Goal: Information Seeking & Learning: Compare options

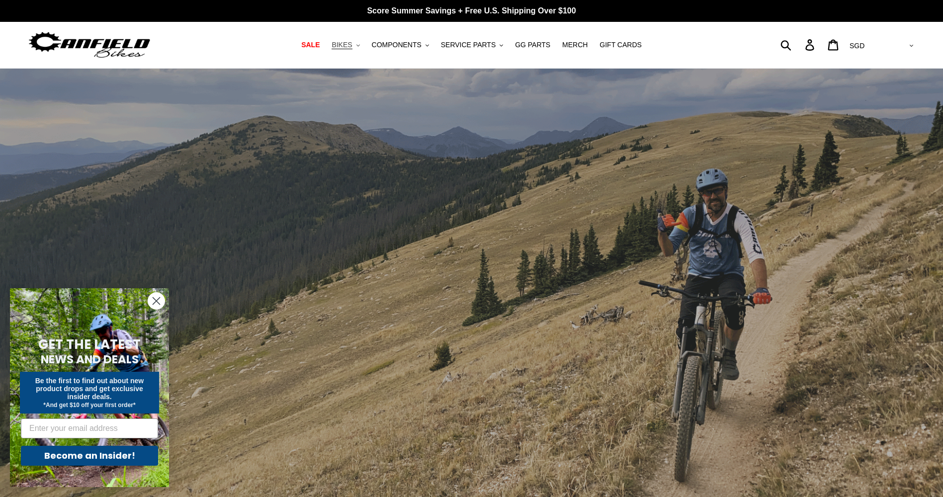
click at [350, 50] on button "BIKES .cls-1{fill:#231f20}" at bounding box center [346, 44] width 38 height 13
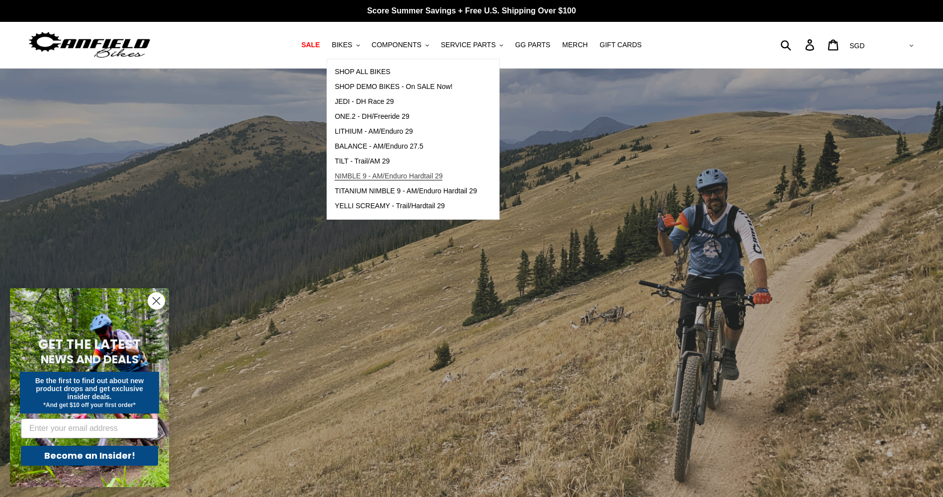
click at [435, 174] on span "NIMBLE 9 - AM/Enduro Hardtail 29" at bounding box center [388, 176] width 108 height 8
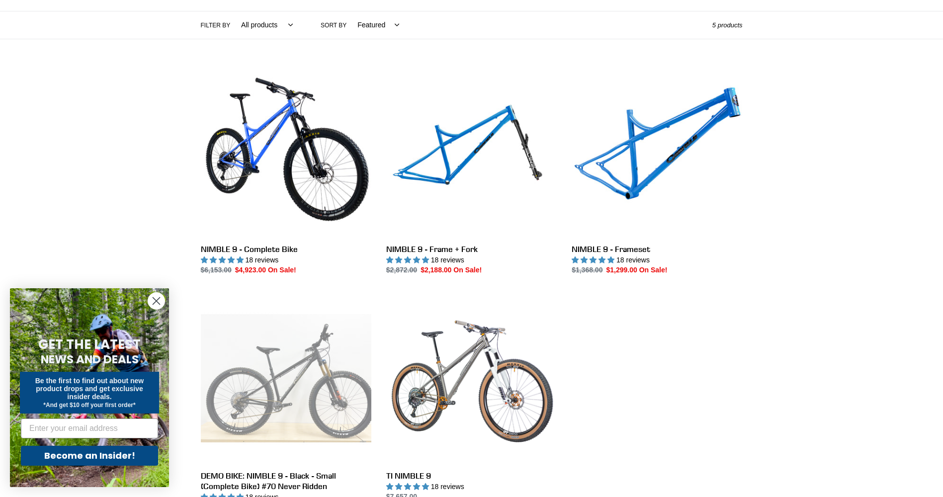
scroll to position [199, 0]
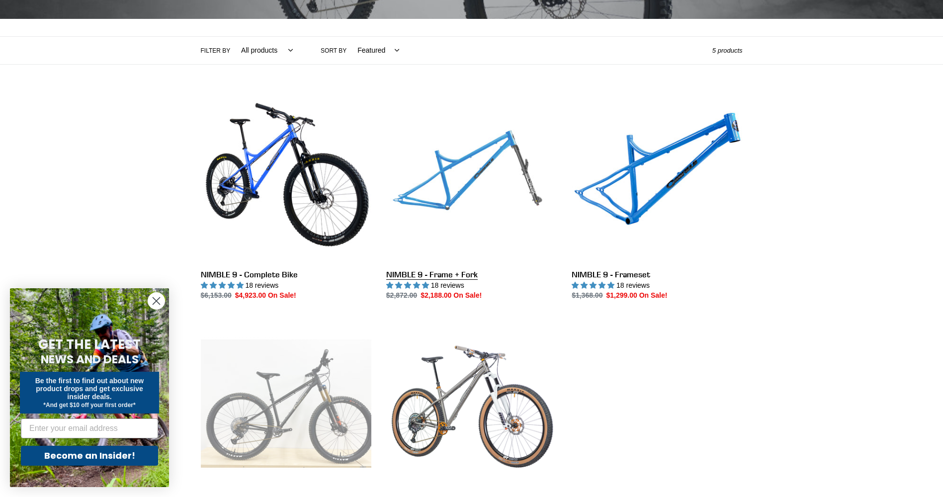
click at [529, 179] on link "NIMBLE 9 - Frame + Fork" at bounding box center [471, 196] width 170 height 209
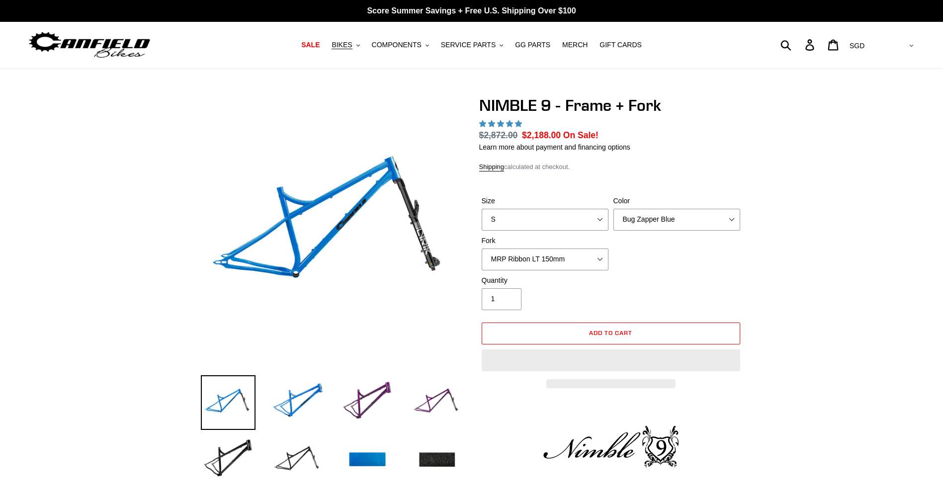
select select "highest-rating"
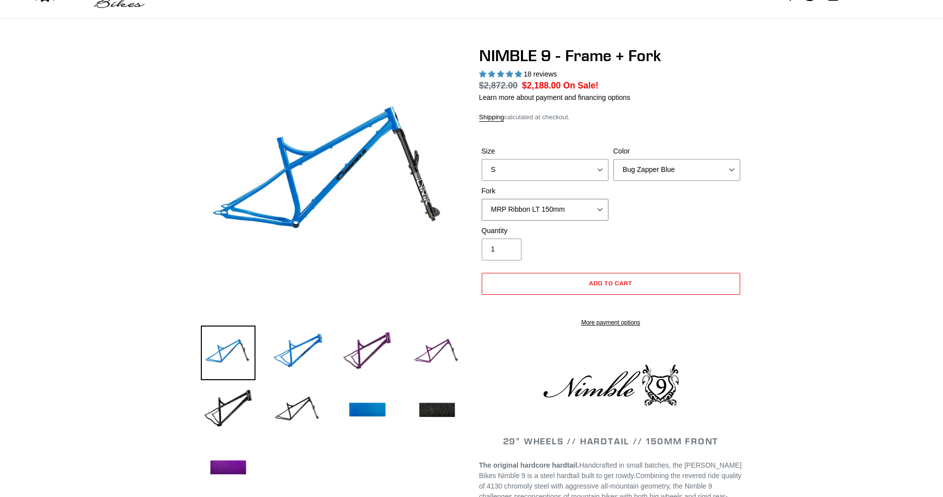
click at [559, 202] on select "MRP Ribbon LT 150mm Fox 36 Factory Grip X 150mm (Special Order) RockShox Lyrik …" at bounding box center [545, 210] width 127 height 22
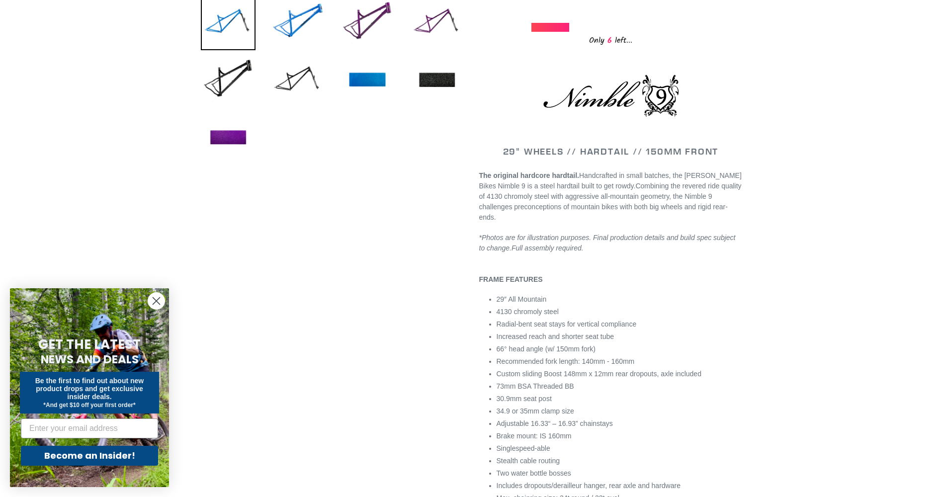
scroll to position [398, 0]
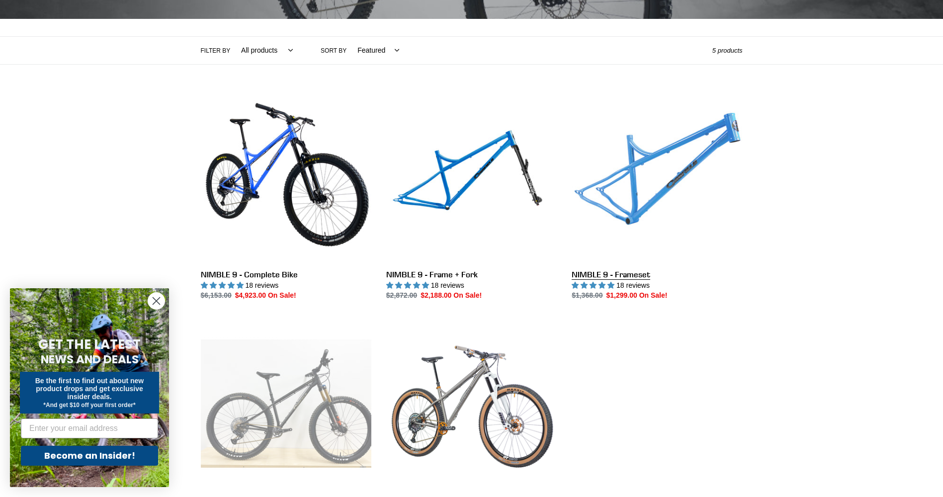
click at [671, 187] on link "NIMBLE 9 - Frameset" at bounding box center [657, 196] width 170 height 209
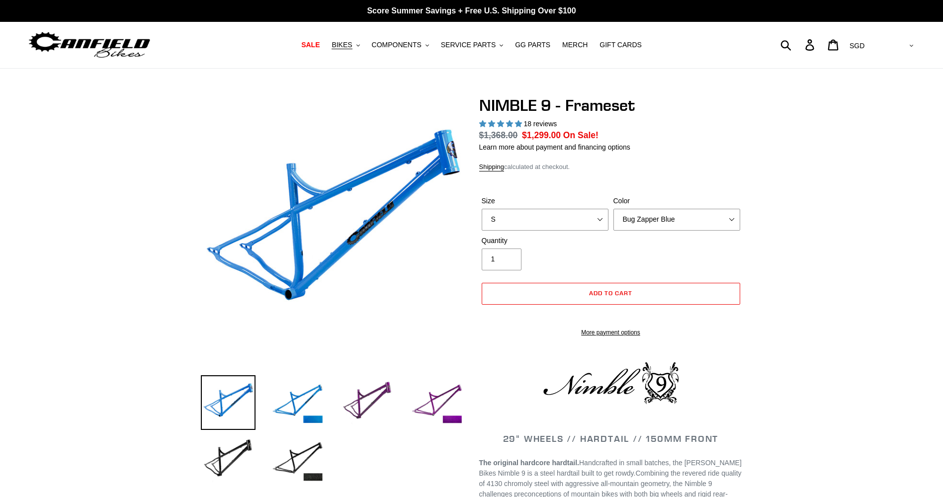
select select "highest-rating"
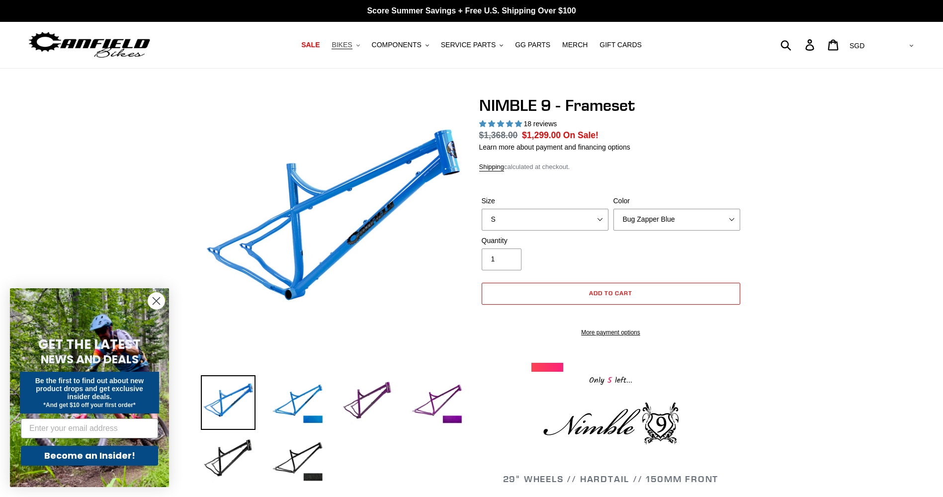
click at [352, 49] on span "BIKES" at bounding box center [341, 45] width 20 height 8
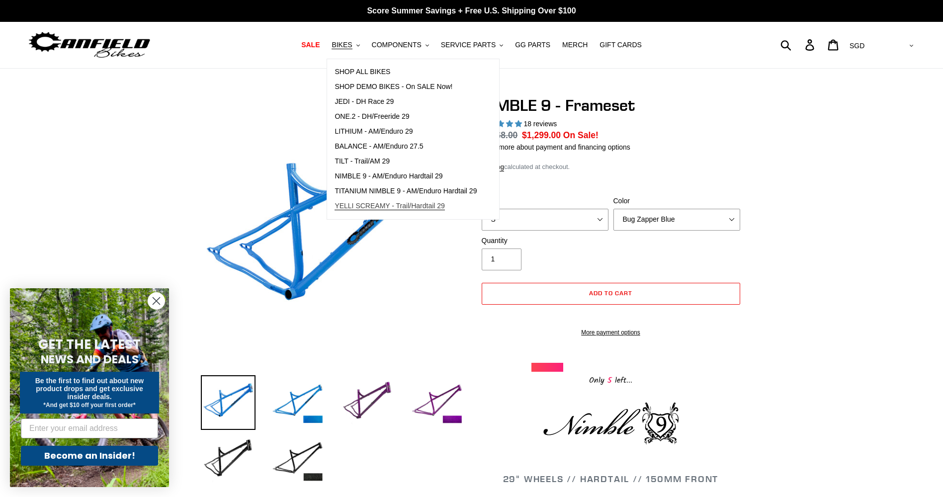
click at [455, 204] on link "YELLI SCREAMY - Trail/Hardtail 29" at bounding box center [405, 206] width 157 height 15
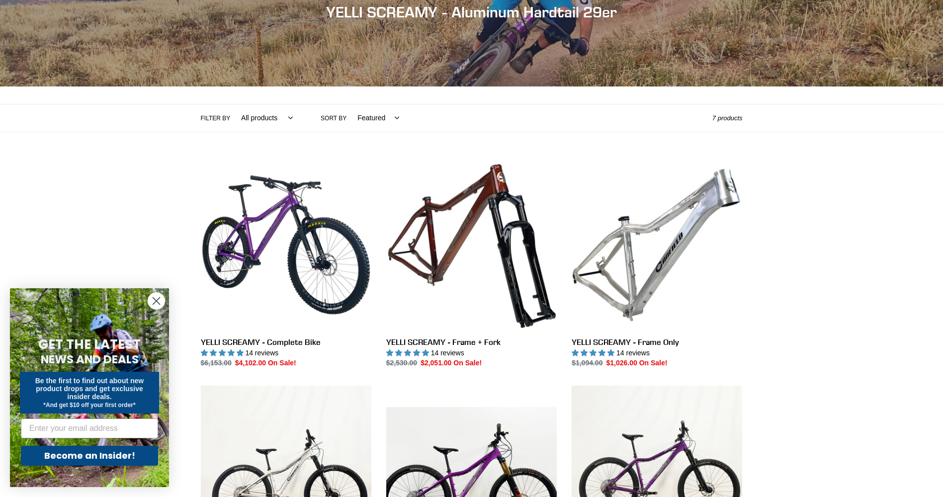
scroll to position [149, 0]
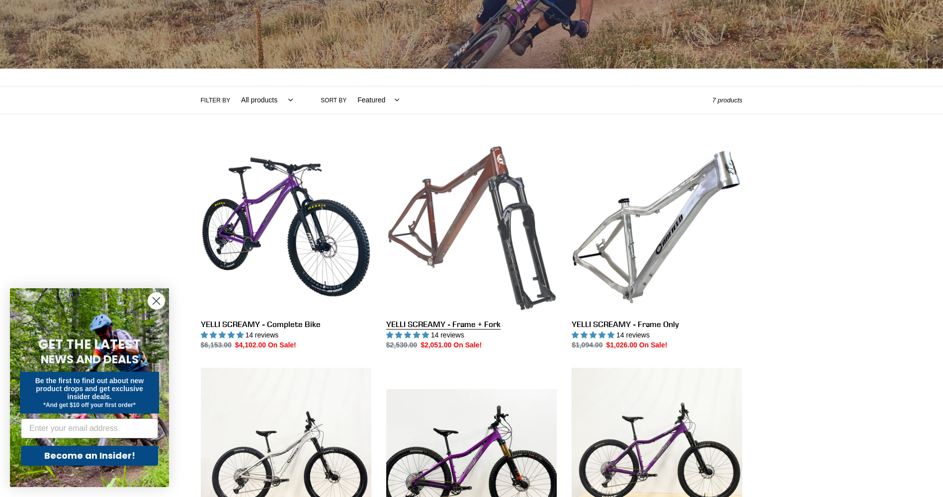
click at [477, 212] on link "YELLI SCREAMY - Frame + Fork" at bounding box center [471, 246] width 170 height 209
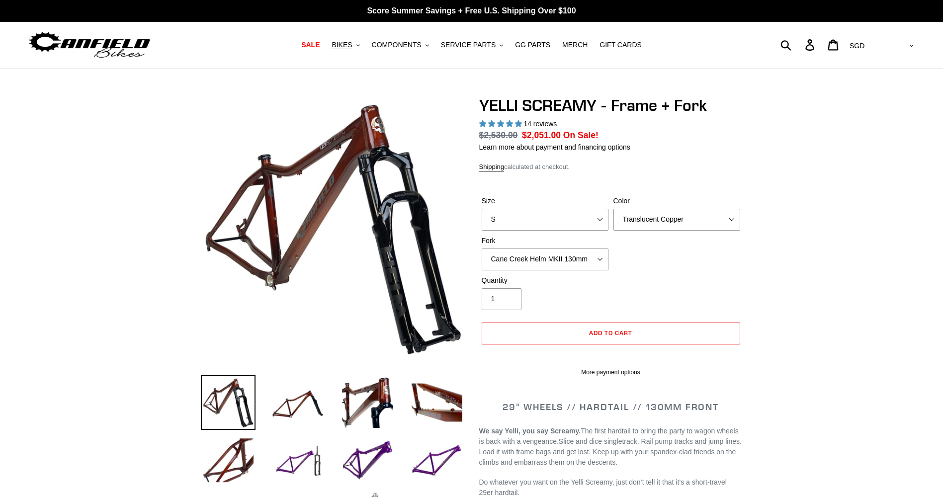
select select "highest-rating"
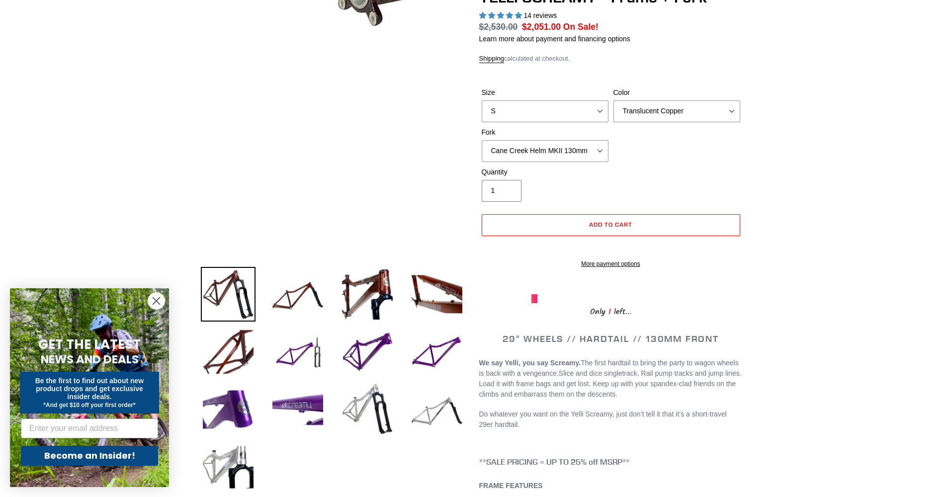
scroll to position [99, 0]
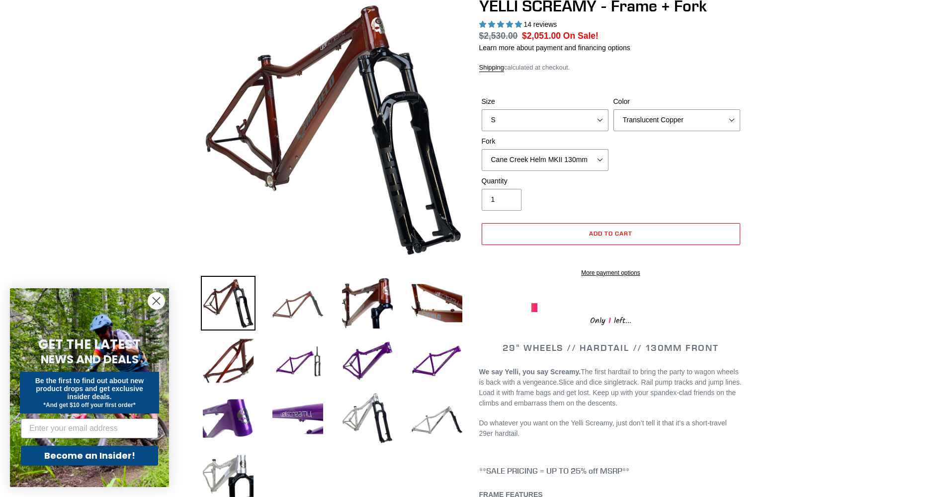
click at [296, 301] on img at bounding box center [297, 303] width 55 height 55
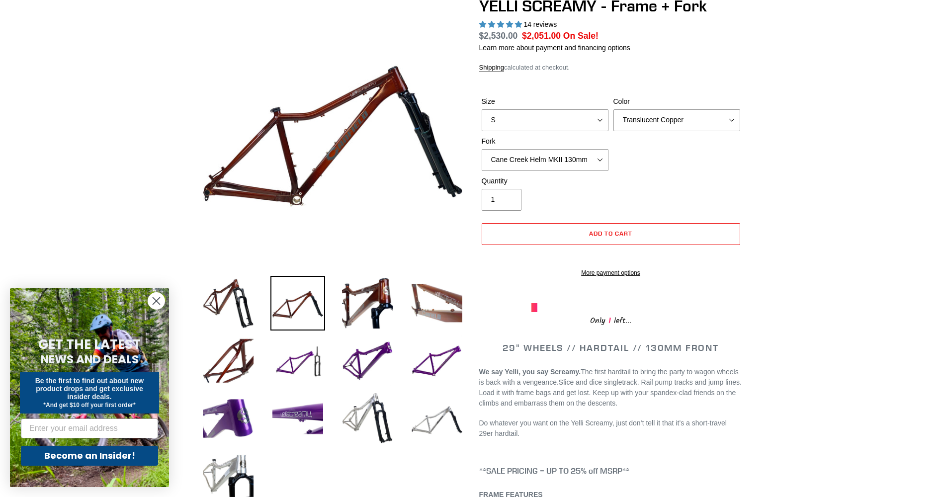
click at [413, 304] on img at bounding box center [437, 303] width 55 height 55
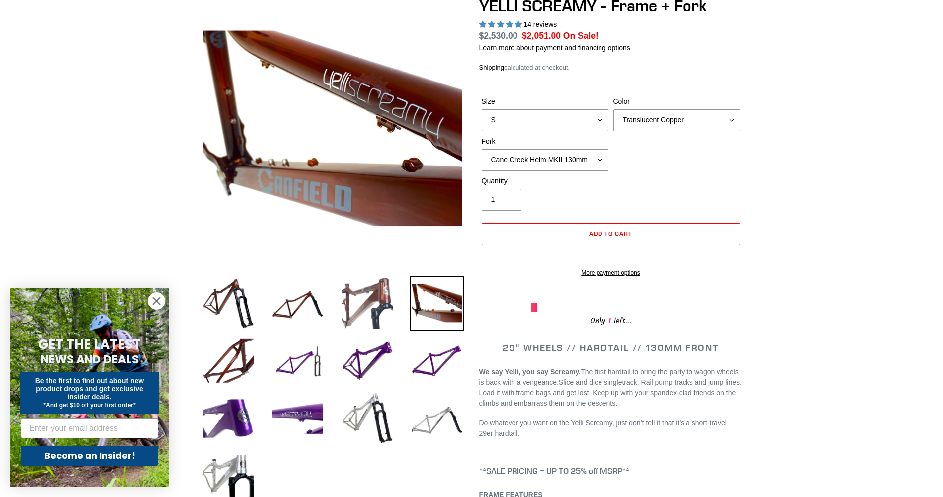
click at [374, 301] on img at bounding box center [367, 303] width 55 height 55
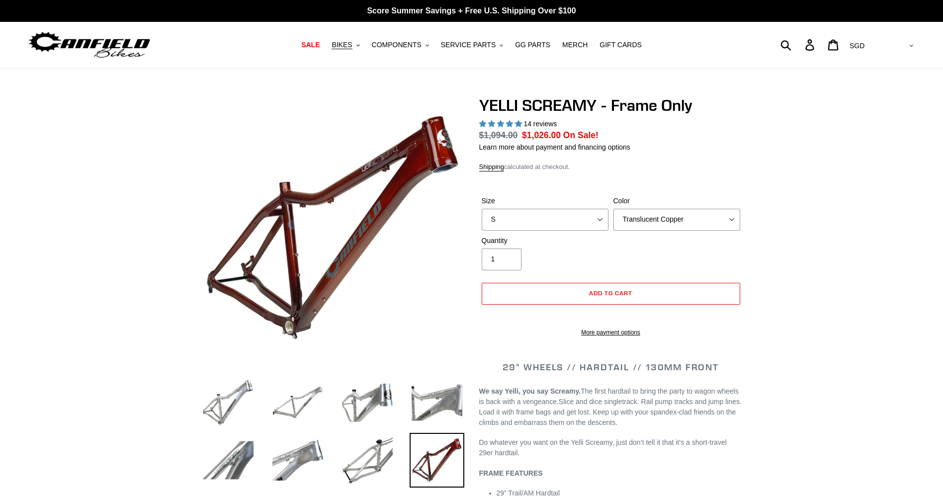
select select "highest-rating"
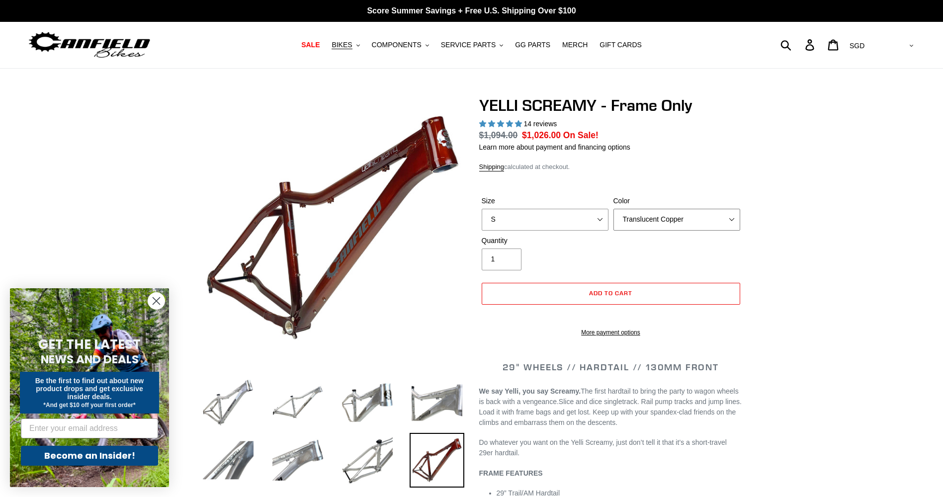
click at [642, 213] on select "Translucent Copper Purple Haze Raw" at bounding box center [676, 220] width 127 height 22
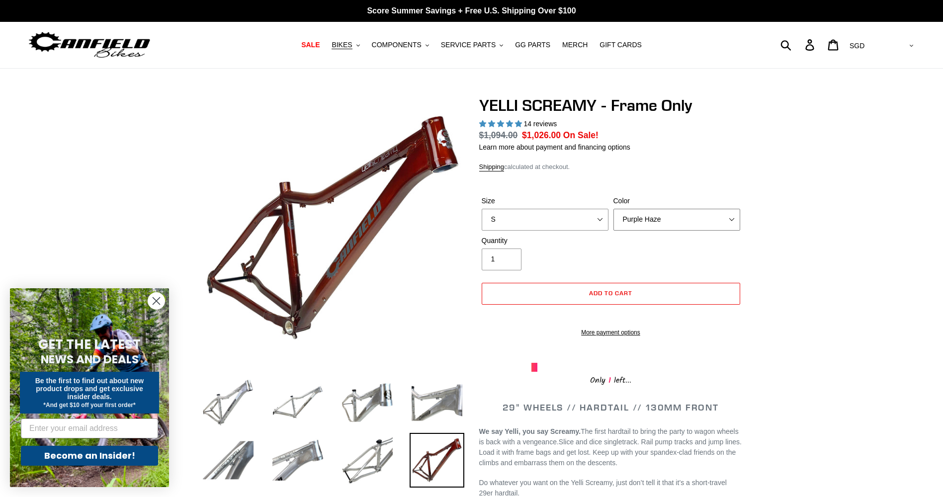
click at [613, 209] on select "Translucent Copper Purple Haze Raw" at bounding box center [676, 220] width 127 height 22
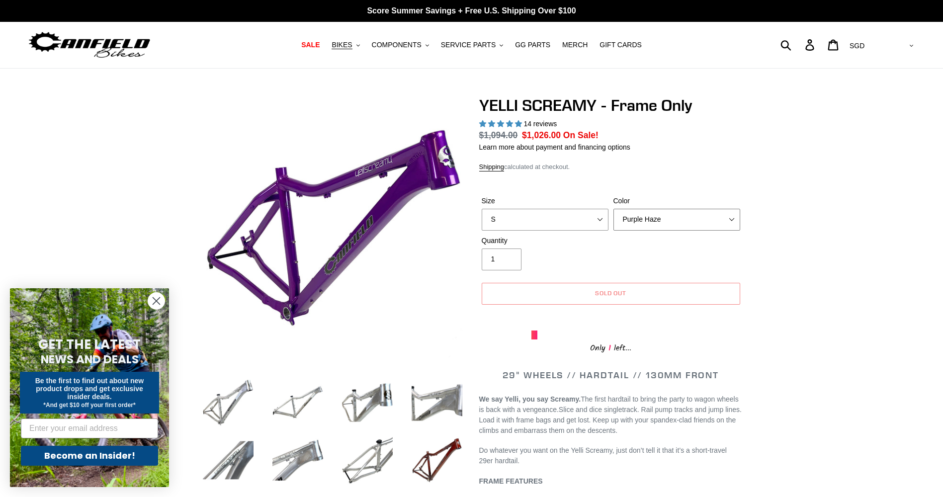
click at [647, 223] on select "Translucent Copper Purple Haze Raw" at bounding box center [676, 220] width 127 height 22
click at [613, 209] on select "Translucent Copper Purple Haze Raw" at bounding box center [676, 220] width 127 height 22
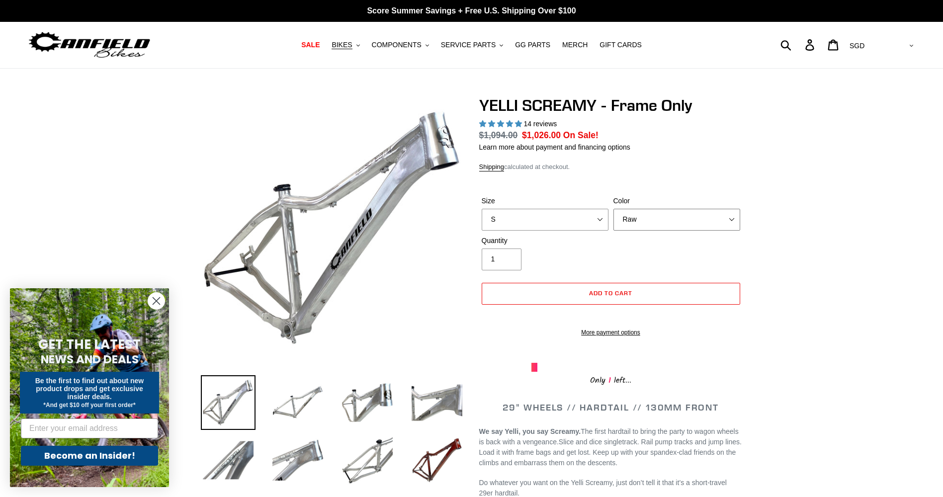
click at [649, 221] on select "Translucent Copper Purple Haze Raw" at bounding box center [676, 220] width 127 height 22
select select "Translucent Copper"
click at [613, 209] on select "Translucent Copper Purple Haze Raw" at bounding box center [676, 220] width 127 height 22
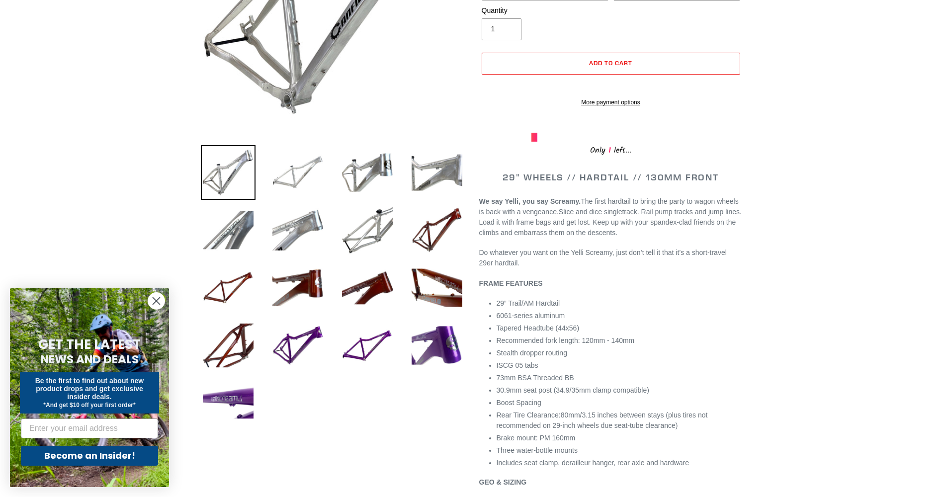
scroll to position [149, 0]
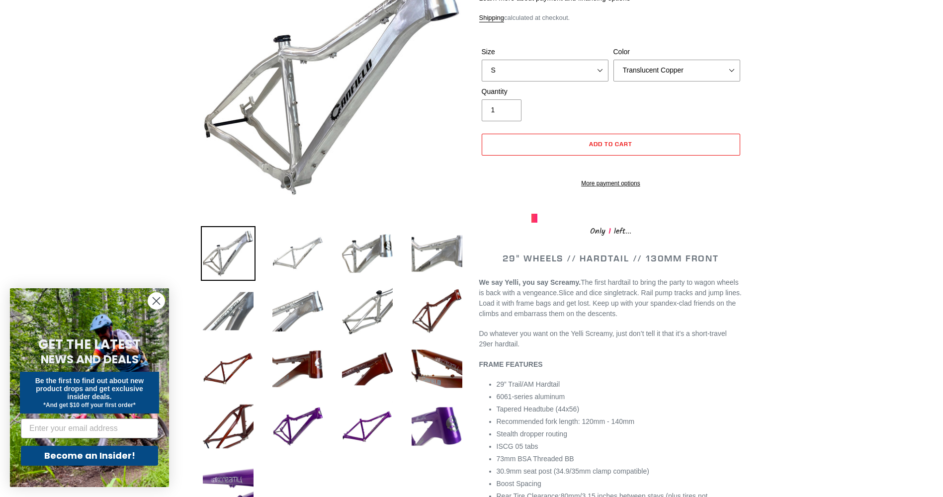
click at [298, 252] on img at bounding box center [297, 253] width 55 height 55
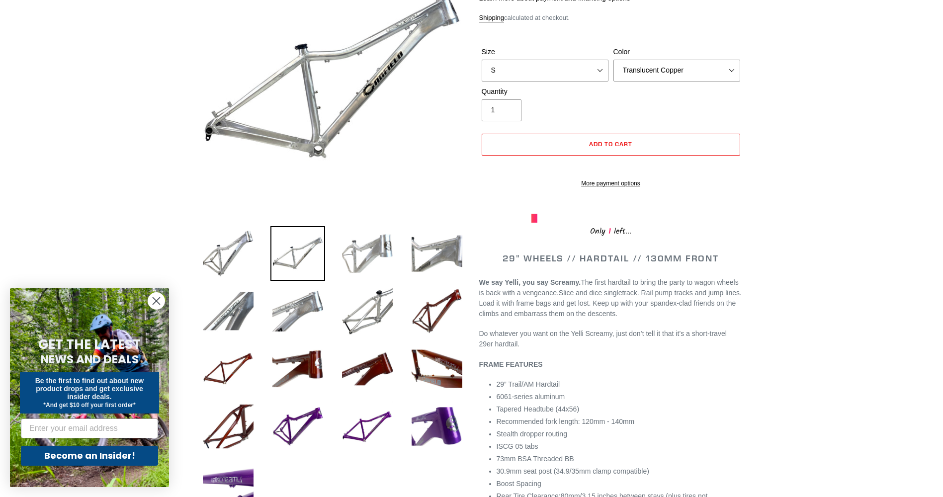
click at [362, 247] on img at bounding box center [367, 253] width 55 height 55
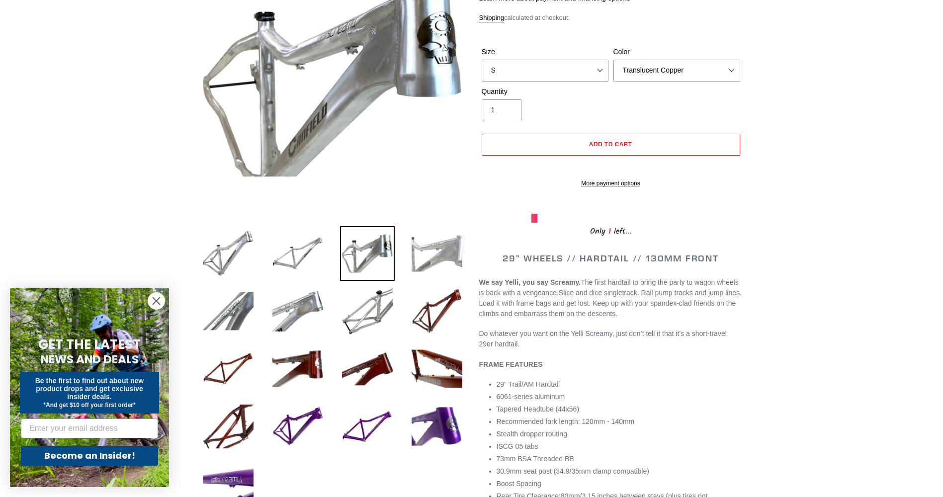
click at [430, 253] on img at bounding box center [437, 253] width 55 height 55
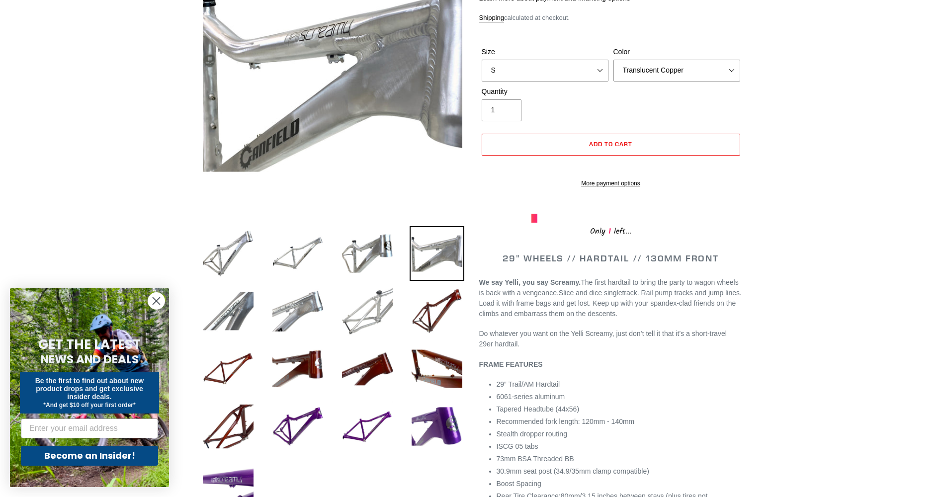
click at [373, 284] on img at bounding box center [367, 311] width 55 height 55
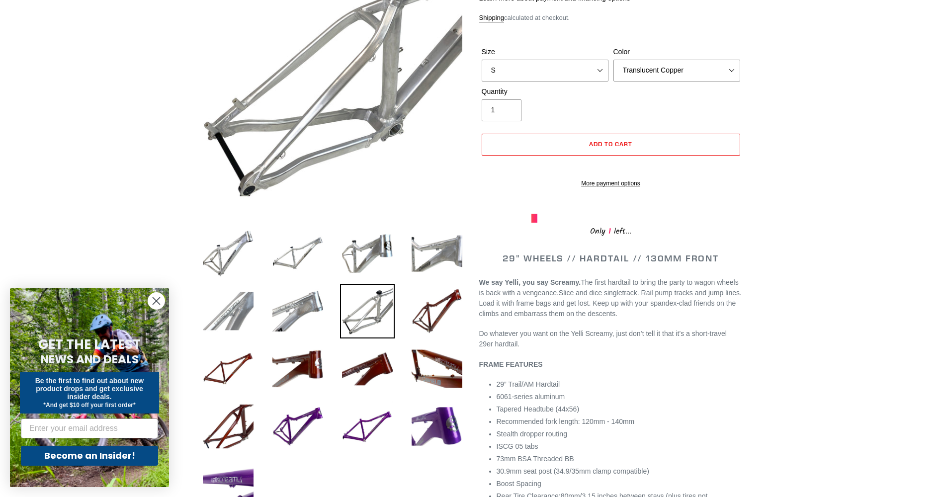
click at [210, 309] on img at bounding box center [228, 311] width 55 height 55
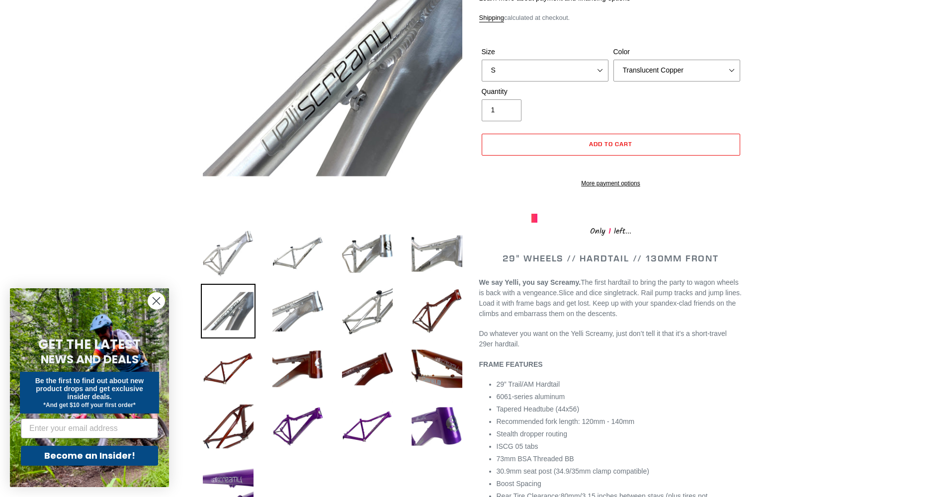
click at [216, 264] on img at bounding box center [228, 253] width 55 height 55
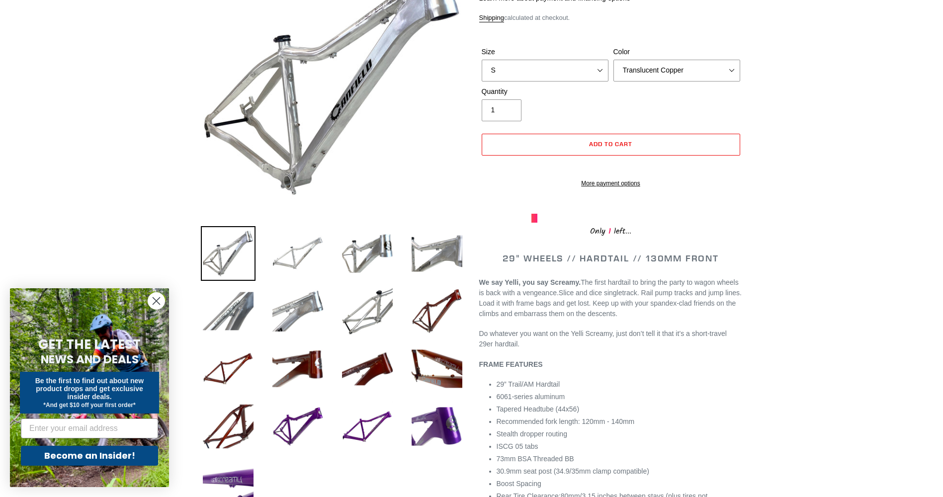
click at [283, 263] on img at bounding box center [297, 253] width 55 height 55
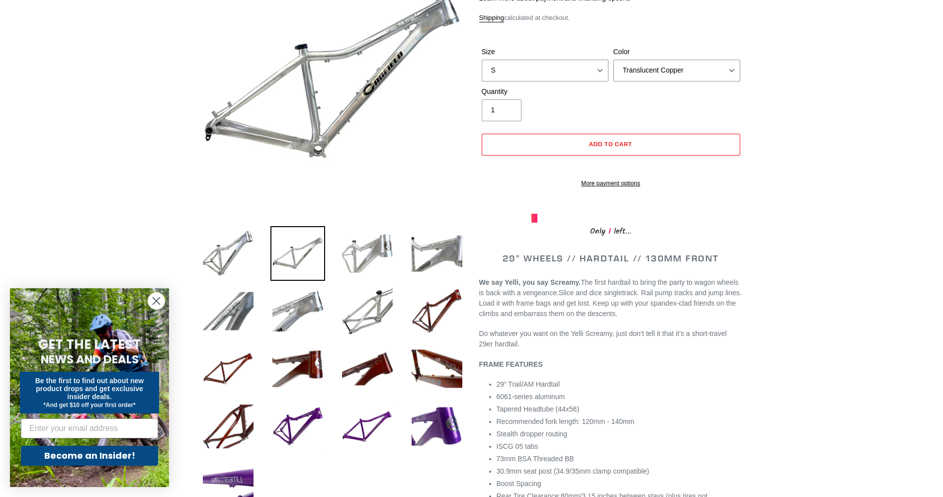
click at [362, 257] on img at bounding box center [367, 253] width 55 height 55
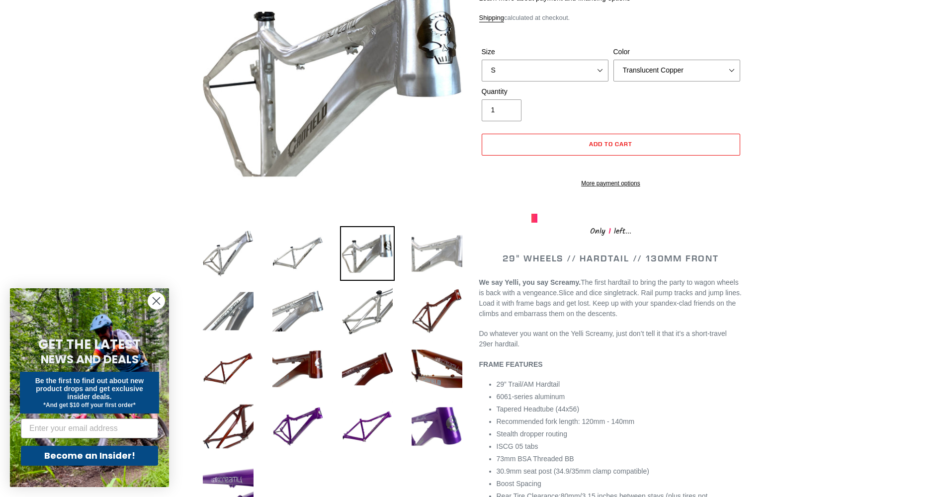
click at [418, 260] on img at bounding box center [437, 253] width 55 height 55
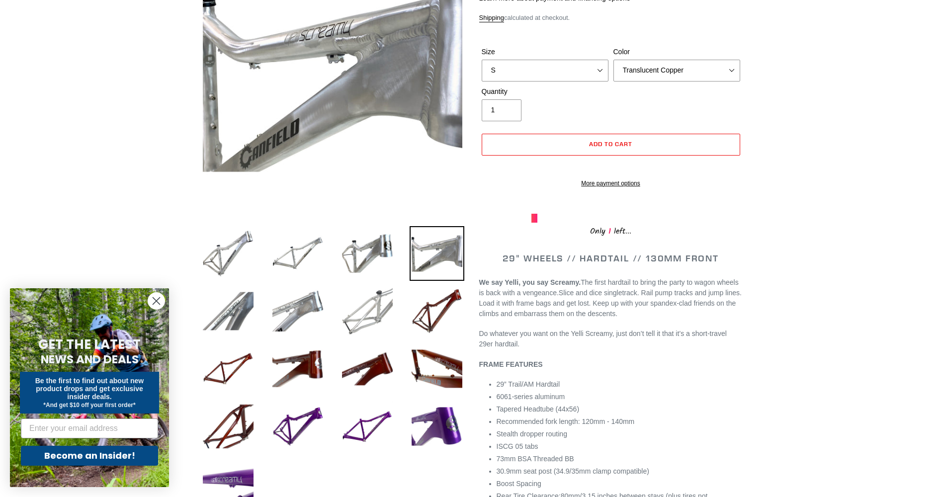
click at [369, 287] on img at bounding box center [367, 311] width 55 height 55
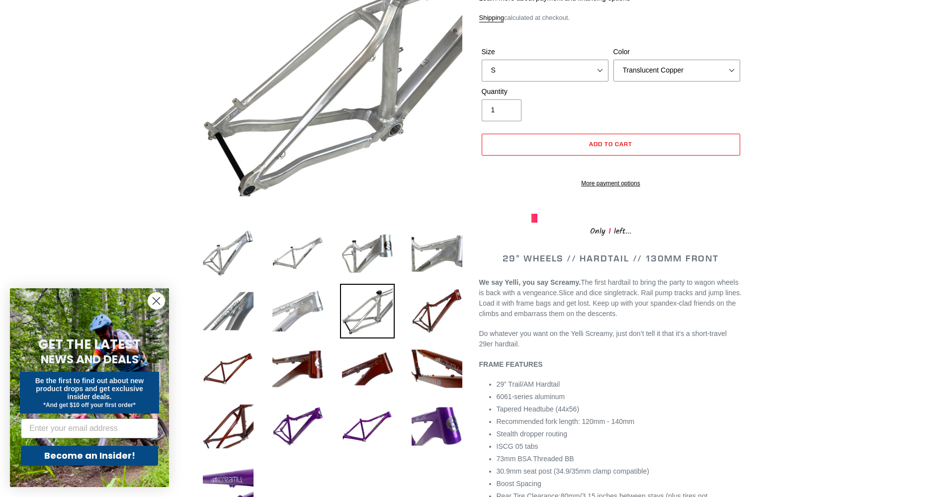
click at [320, 297] on img at bounding box center [297, 311] width 55 height 55
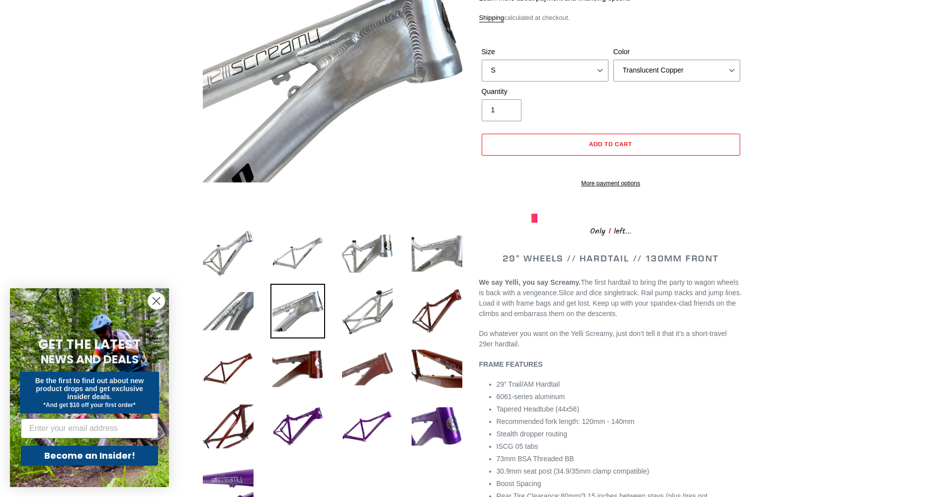
click at [382, 362] on img at bounding box center [367, 368] width 55 height 55
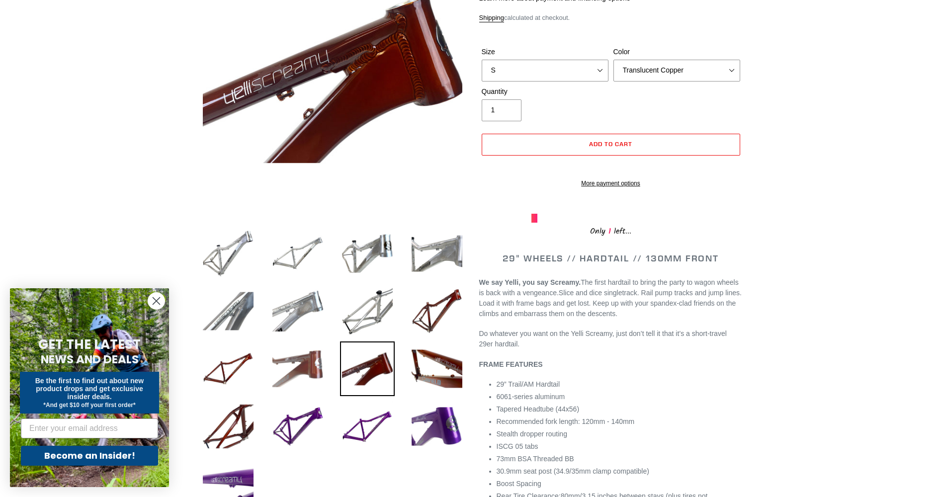
click at [294, 366] on img at bounding box center [297, 368] width 55 height 55
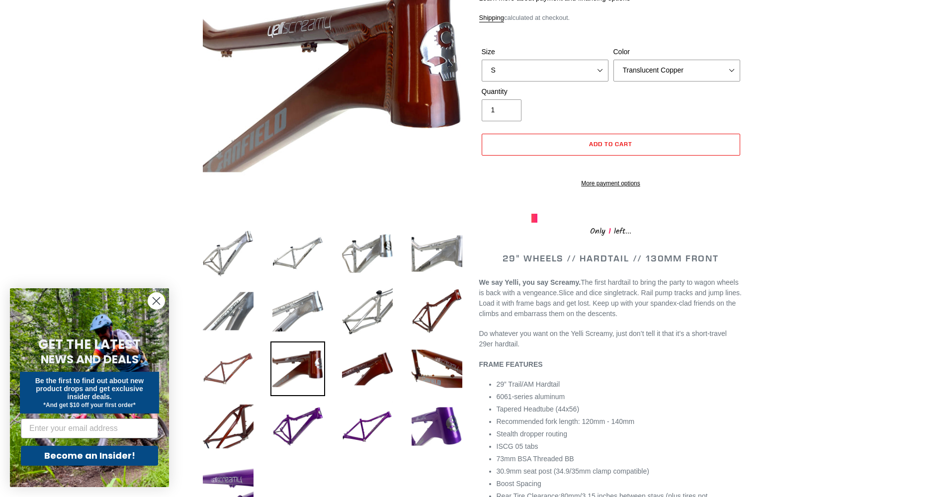
click at [244, 369] on img at bounding box center [228, 368] width 55 height 55
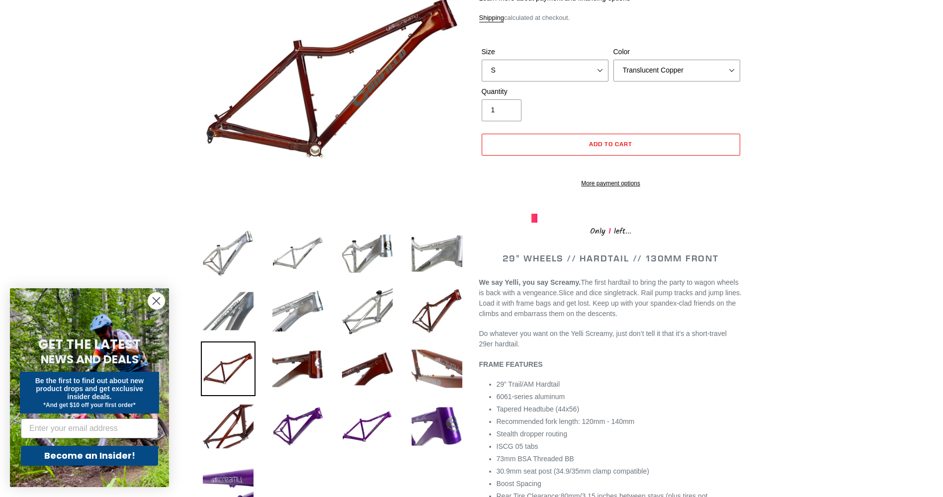
click at [431, 370] on img at bounding box center [437, 368] width 55 height 55
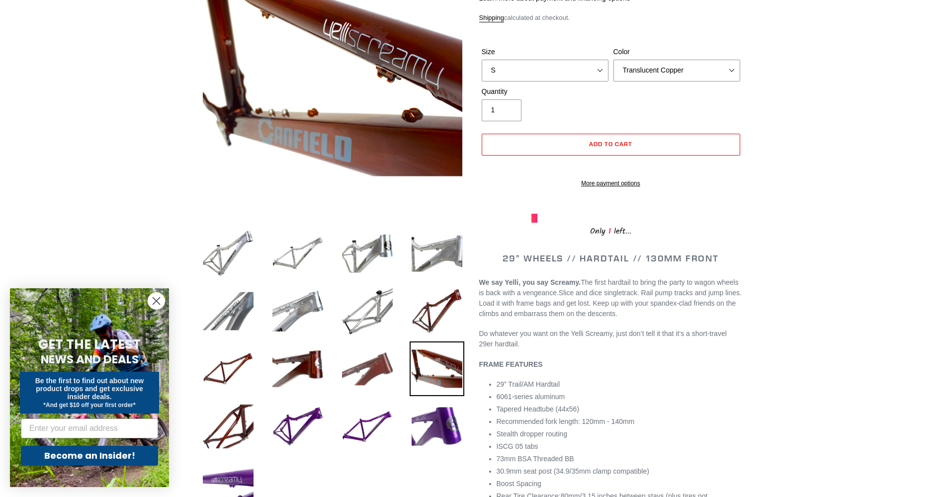
click at [369, 367] on img at bounding box center [367, 368] width 55 height 55
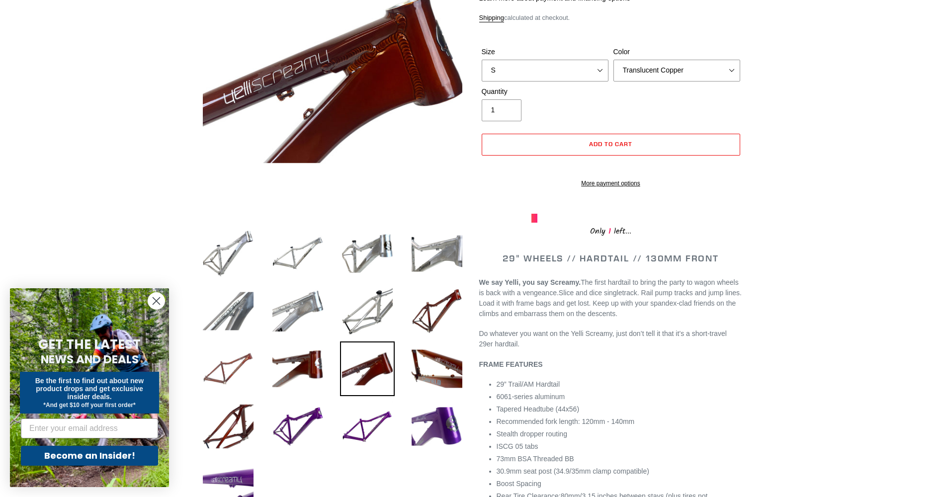
click at [246, 368] on img at bounding box center [228, 368] width 55 height 55
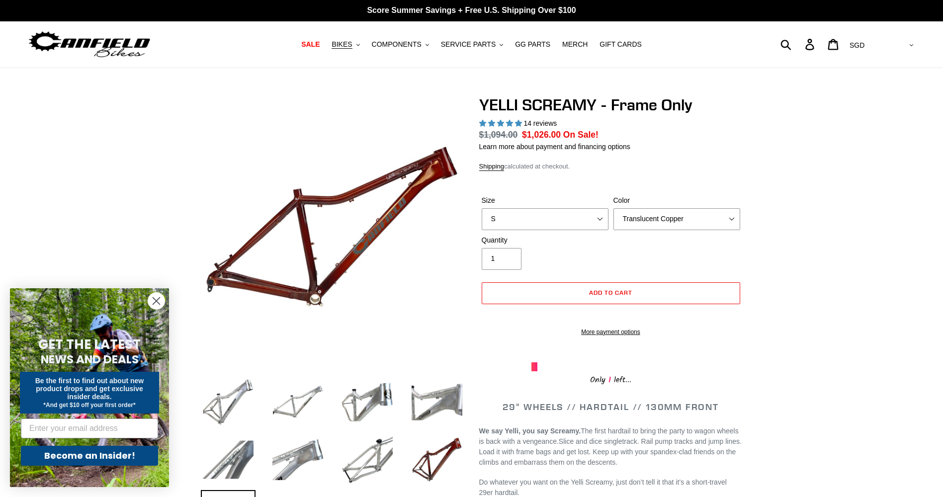
scroll to position [0, 0]
